Goal: Find contact information: Find contact information

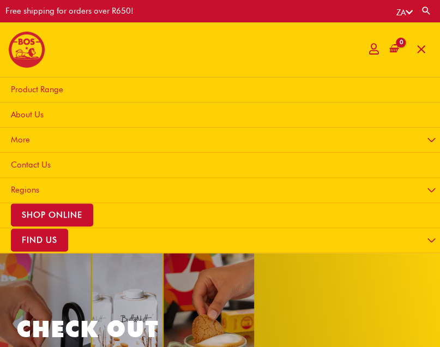
click at [52, 92] on span "Product Range" at bounding box center [37, 90] width 52 height 10
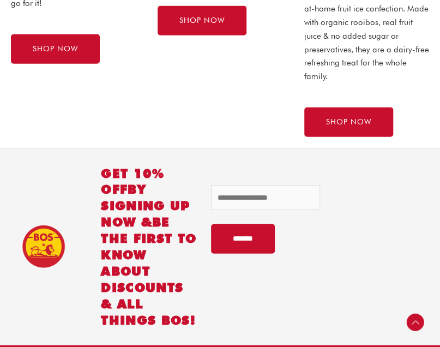
scroll to position [897, 0]
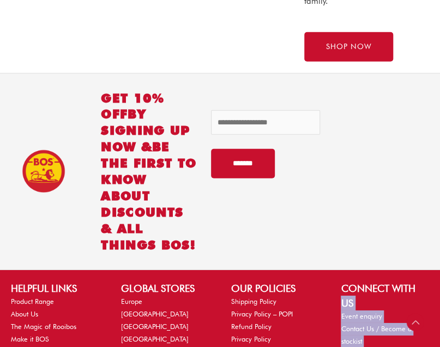
drag, startPoint x: 424, startPoint y: 293, endPoint x: 422, endPoint y: 340, distance: 47.5
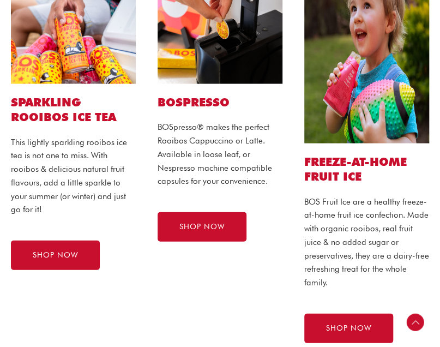
scroll to position [26, 0]
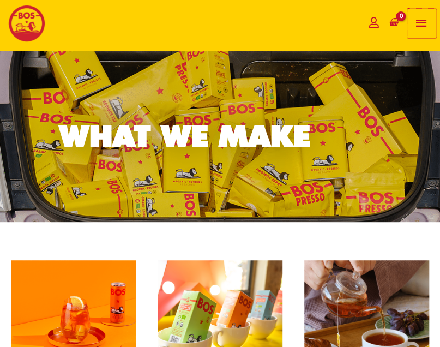
click at [419, 23] on span "button" at bounding box center [422, 23] width 15 height 29
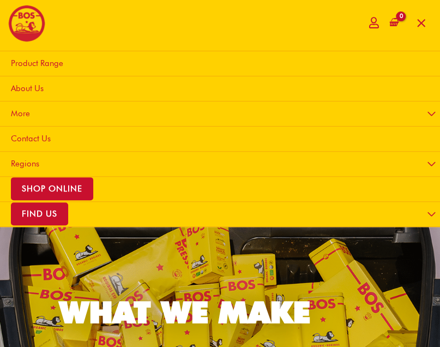
click at [33, 140] on span "Contact Us" at bounding box center [31, 139] width 40 height 10
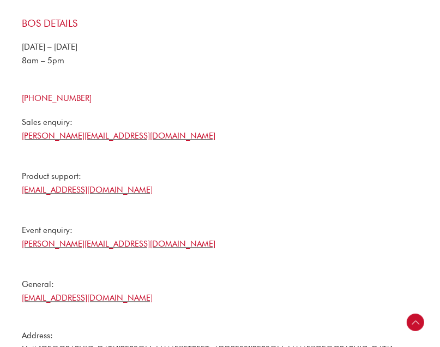
scroll to position [296, 0]
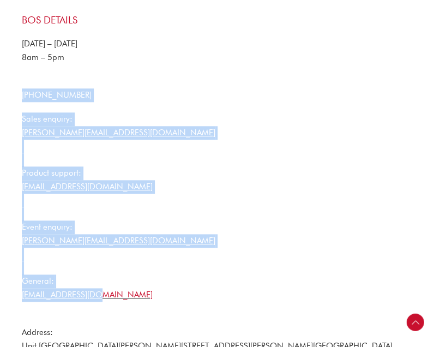
drag, startPoint x: 16, startPoint y: 92, endPoint x: 130, endPoint y: 298, distance: 236.4
copy div "[PHONE_NUMBER] Sales enquiry: [PERSON_NAME][EMAIL_ADDRESS][DOMAIN_NAME] Product…"
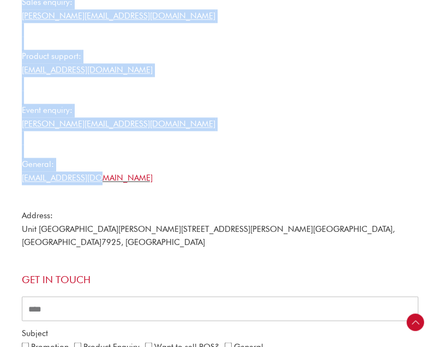
scroll to position [283, 0]
